Goal: Find specific page/section: Find specific page/section

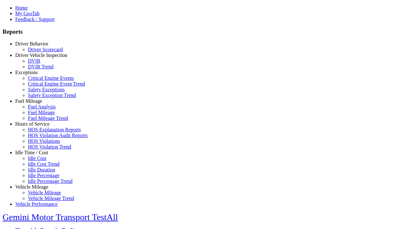
click at [37, 104] on link "Fuel Mileage" at bounding box center [28, 100] width 27 height 5
click at [41, 115] on link "Fuel Mileage" at bounding box center [41, 112] width 27 height 5
select select "**********"
type input "**********"
